Goal: Task Accomplishment & Management: Use online tool/utility

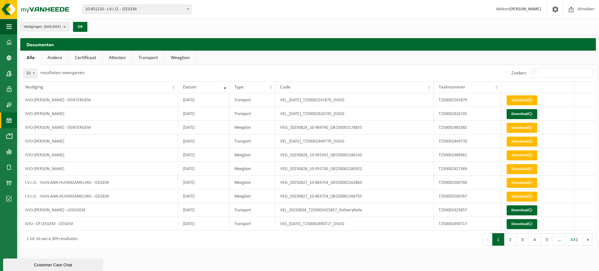
click at [9, 121] on span at bounding box center [9, 120] width 6 height 16
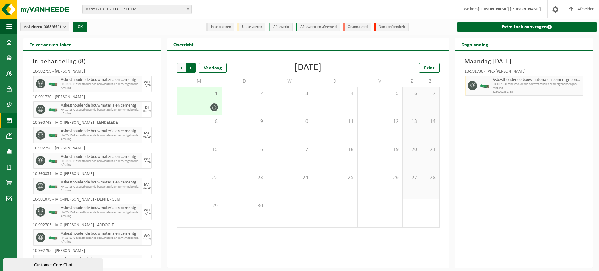
click at [177, 68] on span "Vorige" at bounding box center [181, 67] width 9 height 9
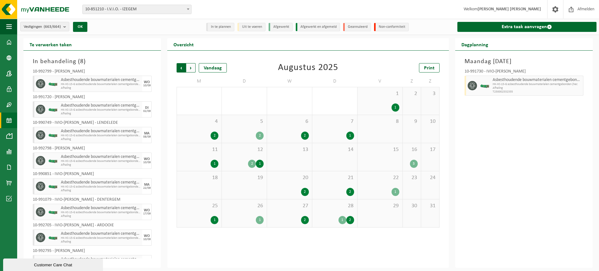
click at [191, 65] on span "Volgende" at bounding box center [190, 67] width 9 height 9
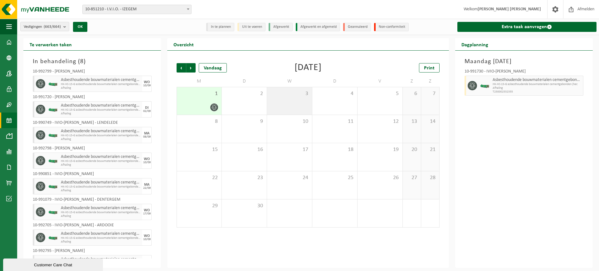
click at [298, 97] on div "3" at bounding box center [289, 100] width 45 height 27
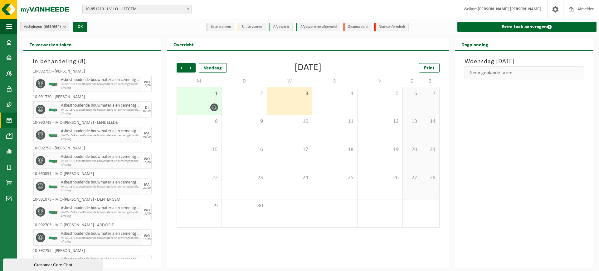
click at [187, 111] on div at bounding box center [199, 107] width 38 height 8
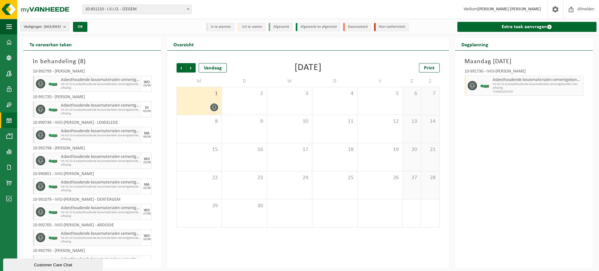
click at [528, 76] on div "Asbesthoudende bouwmaterialen cementgebonden (hechtgebonden) HK-XC-15-G asbesth…" at bounding box center [537, 86] width 92 height 20
click at [474, 85] on icon at bounding box center [472, 86] width 5 height 6
click at [474, 85] on icon at bounding box center [473, 86] width 6 height 6
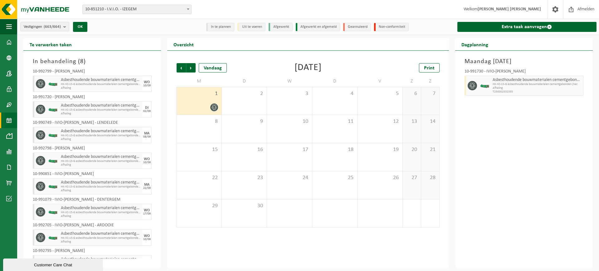
click at [536, 71] on div "10-991730 - IVIO-[PERSON_NAME]" at bounding box center [524, 72] width 119 height 6
drag, startPoint x: 521, startPoint y: 70, endPoint x: 576, endPoint y: 67, distance: 54.7
click at [579, 66] on div "10-991730 - IVIO-DAVY VROMMANT - PITTEM Asbesthoudende bouwmaterialen cementgeb…" at bounding box center [523, 81] width 125 height 30
click at [529, 87] on span "Afhaling" at bounding box center [537, 88] width 89 height 4
drag, startPoint x: 502, startPoint y: 88, endPoint x: 541, endPoint y: 90, distance: 39.4
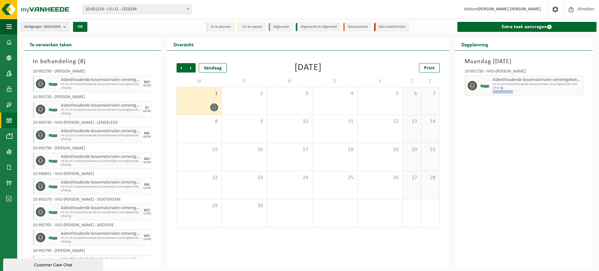
click at [541, 90] on div "Asbesthoudende bouwmaterialen cementgebonden (hechtgebonden) HK-XC-15-G asbesth…" at bounding box center [537, 86] width 92 height 20
click at [185, 69] on span "Vorige" at bounding box center [181, 67] width 9 height 9
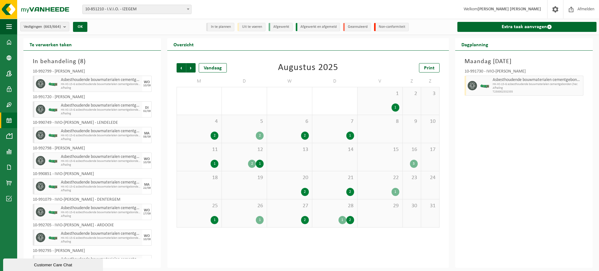
click at [294, 131] on div "2" at bounding box center [289, 135] width 39 height 8
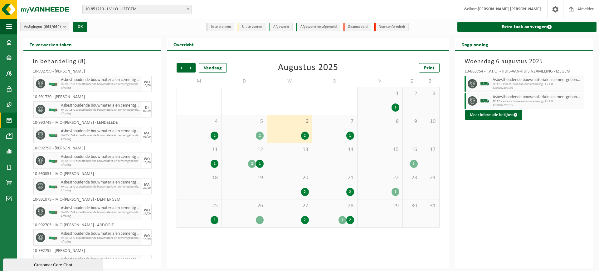
click at [323, 127] on div "7 1" at bounding box center [334, 129] width 45 height 28
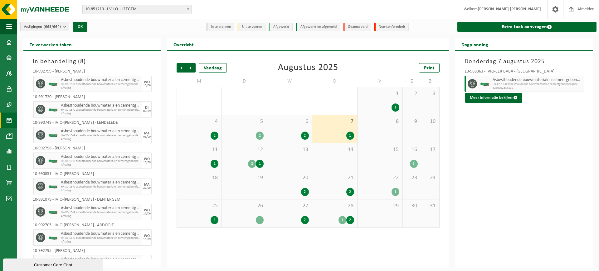
click at [400, 108] on div "1 1" at bounding box center [380, 100] width 45 height 27
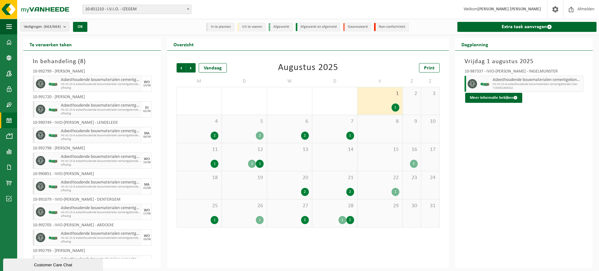
click at [329, 129] on div "7 1" at bounding box center [334, 129] width 45 height 28
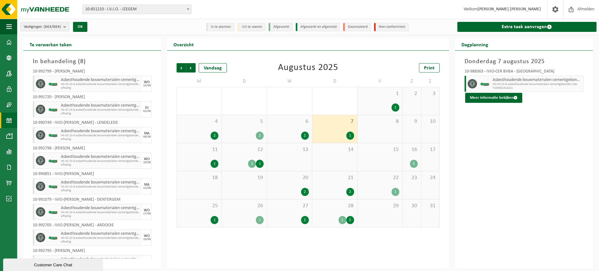
click at [216, 167] on div "11 1" at bounding box center [199, 157] width 45 height 28
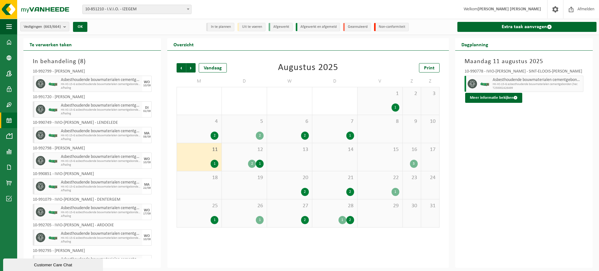
click at [298, 205] on span "27" at bounding box center [289, 205] width 39 height 7
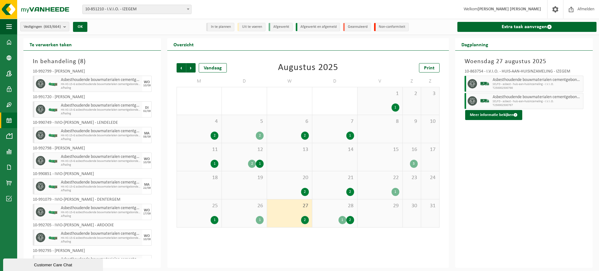
click at [330, 208] on span "28" at bounding box center [334, 205] width 39 height 7
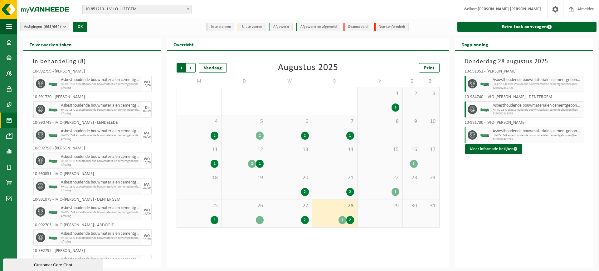
click at [193, 68] on span "Volgende" at bounding box center [190, 67] width 9 height 9
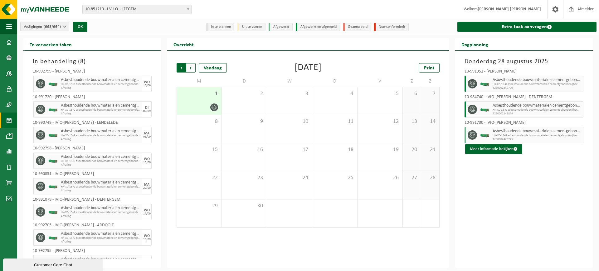
click at [193, 68] on span "Volgende" at bounding box center [190, 67] width 9 height 9
click at [189, 68] on span "Volgende" at bounding box center [190, 67] width 9 height 9
click at [178, 67] on span "Vorige" at bounding box center [181, 67] width 9 height 9
click at [180, 68] on span "Vorige" at bounding box center [181, 67] width 9 height 9
click at [288, 102] on div "3" at bounding box center [289, 100] width 45 height 27
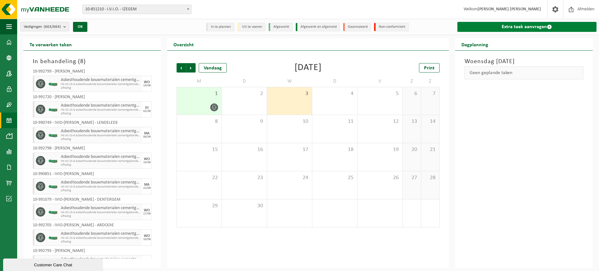
click at [477, 26] on link "Extra taak aanvragen" at bounding box center [526, 27] width 139 height 10
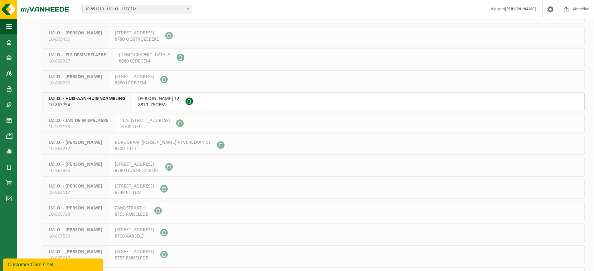
scroll to position [156, 0]
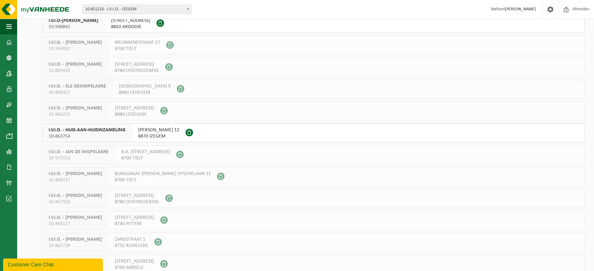
click at [81, 129] on span "I.V.I.O. - HUIS-AAN-HUISINZAMELING" at bounding box center [87, 130] width 77 height 6
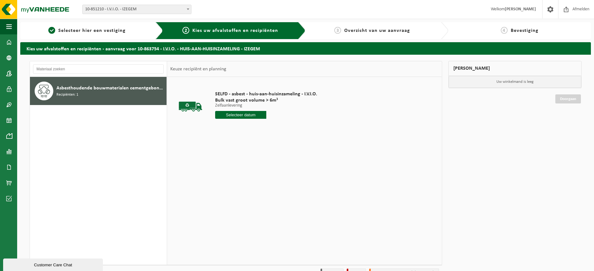
click at [265, 112] on input "text" at bounding box center [240, 115] width 51 height 8
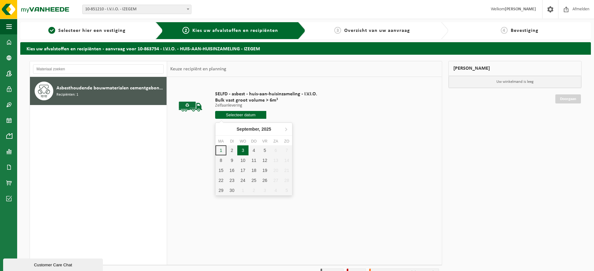
click at [240, 152] on div "3" at bounding box center [242, 150] width 11 height 10
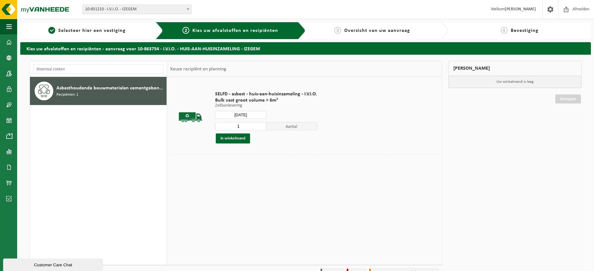
type input "Van [DATE]"
click at [242, 140] on button "In winkelmand" at bounding box center [233, 138] width 34 height 10
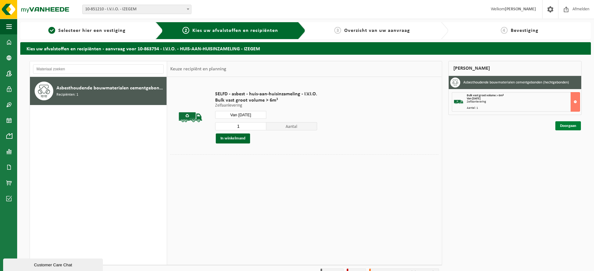
click at [561, 126] on link "Doorgaan" at bounding box center [569, 125] width 26 height 9
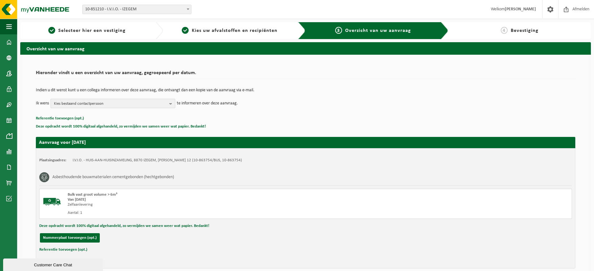
click at [103, 105] on span "Kies bestaand contactpersoon" at bounding box center [110, 103] width 113 height 9
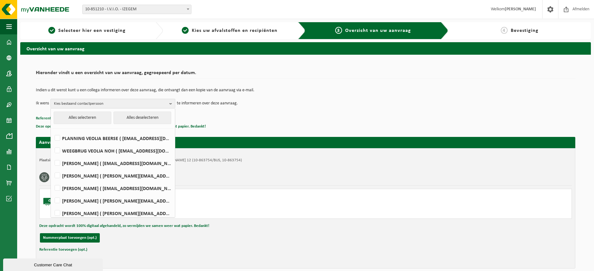
click at [292, 82] on div "Indien u dit wenst kunt u een collega informeren over deze aanvraag, die ontvan…" at bounding box center [306, 98] width 540 height 32
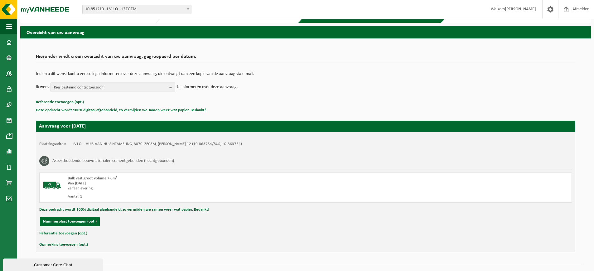
scroll to position [29, 0]
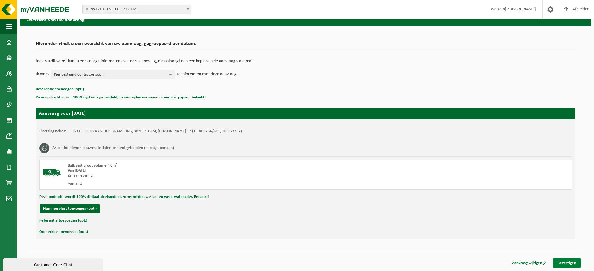
click at [558, 261] on link "Bevestigen" at bounding box center [567, 262] width 28 height 9
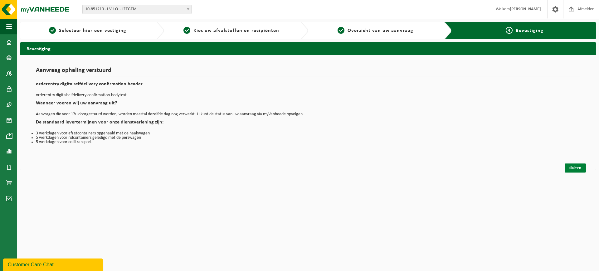
click at [572, 167] on link "Sluiten" at bounding box center [575, 167] width 21 height 9
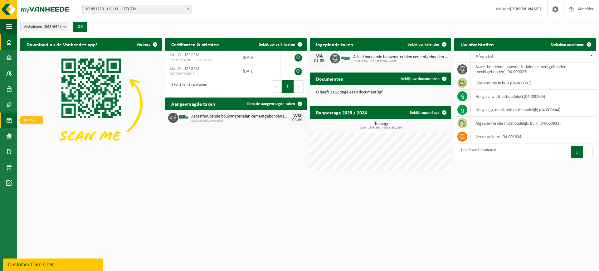
click at [12, 122] on span at bounding box center [9, 120] width 6 height 16
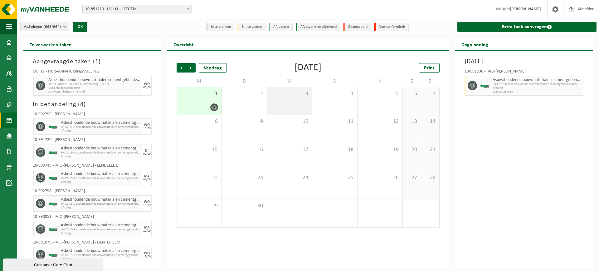
click at [286, 107] on div "3" at bounding box center [289, 100] width 45 height 27
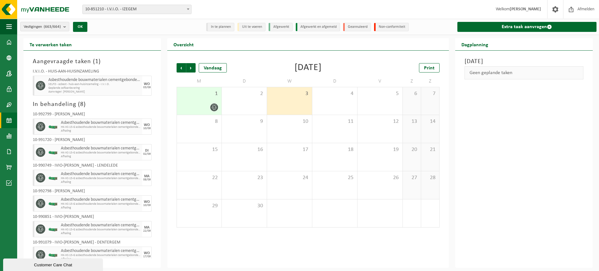
click at [116, 10] on span "10-851210 - I.V.I.O. - IZEGEM" at bounding box center [137, 9] width 109 height 9
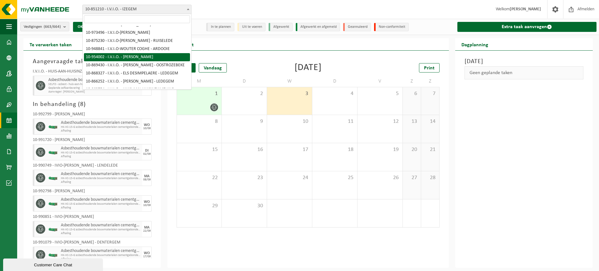
scroll to position [31, 0]
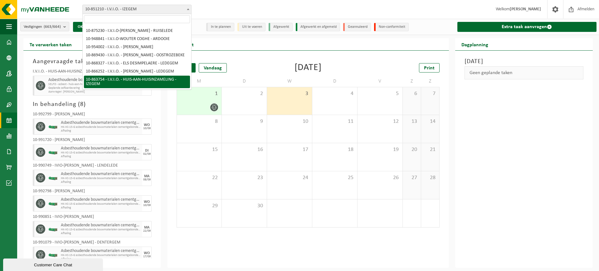
select select "101903"
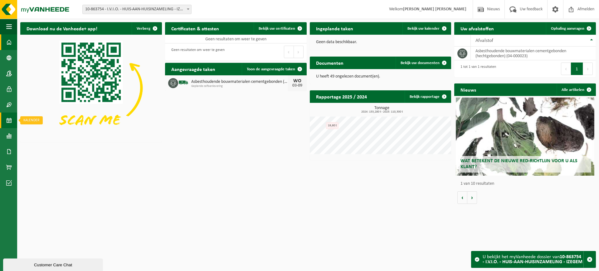
click at [4, 120] on link "Kalender" at bounding box center [8, 120] width 17 height 16
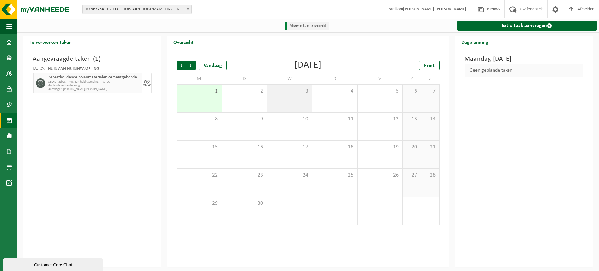
click at [300, 105] on div "3" at bounding box center [289, 98] width 45 height 27
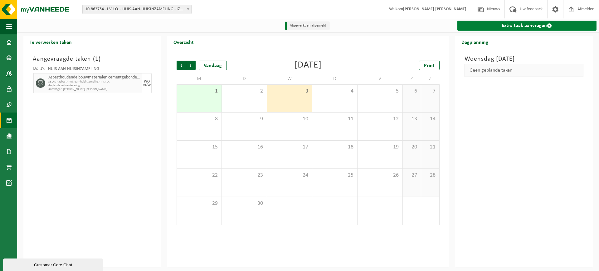
click at [502, 28] on link "Extra taak aanvragen" at bounding box center [526, 26] width 139 height 10
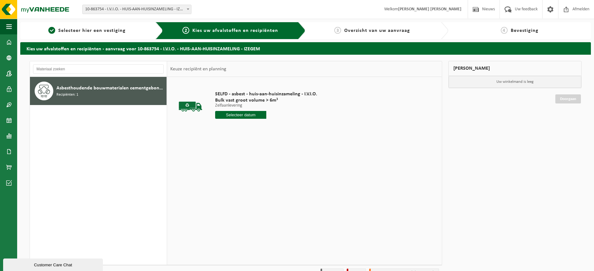
click at [238, 115] on input "text" at bounding box center [240, 115] width 51 height 8
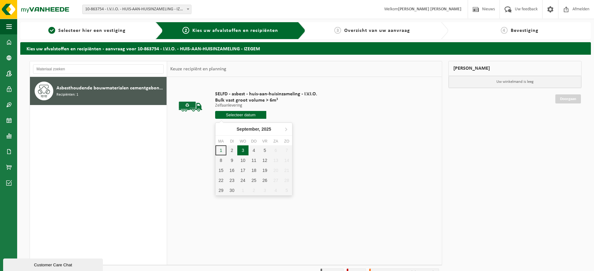
click at [243, 151] on div "3" at bounding box center [242, 150] width 11 height 10
type input "Van [DATE]"
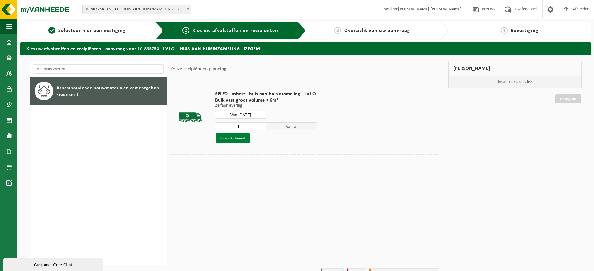
click at [238, 136] on button "In winkelmand" at bounding box center [233, 138] width 34 height 10
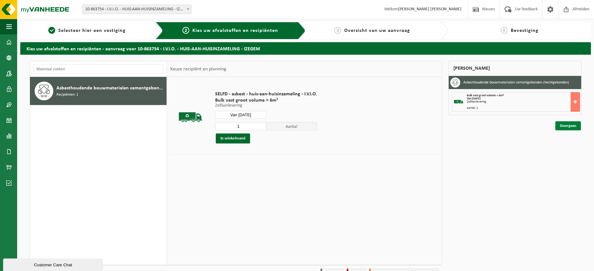
click at [555, 123] on div "Doorgaan" at bounding box center [568, 125] width 27 height 9
click at [561, 126] on link "Doorgaan" at bounding box center [569, 125] width 26 height 9
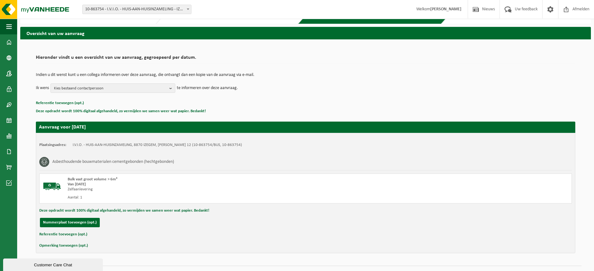
scroll to position [29, 0]
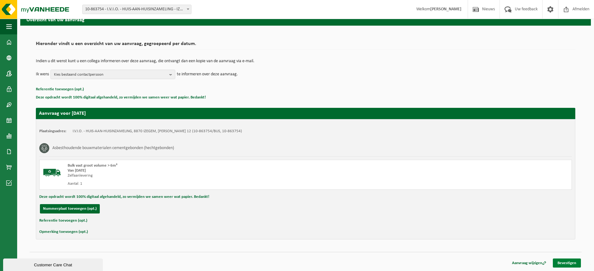
click at [558, 261] on link "Bevestigen" at bounding box center [567, 262] width 28 height 9
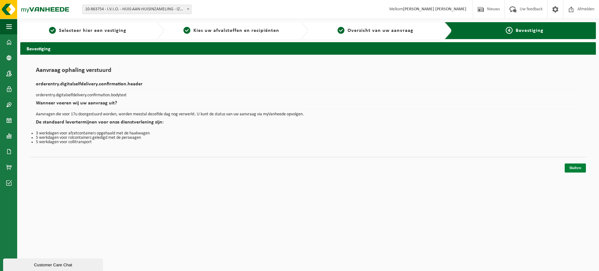
click at [567, 171] on link "Sluiten" at bounding box center [575, 167] width 21 height 9
